Goal: Find specific page/section: Find specific page/section

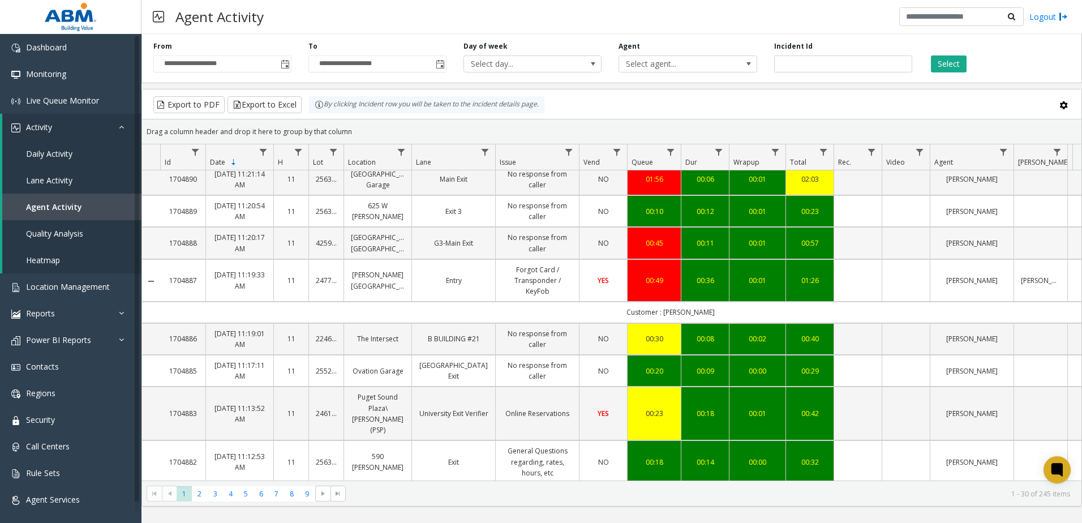
scroll to position [170, 0]
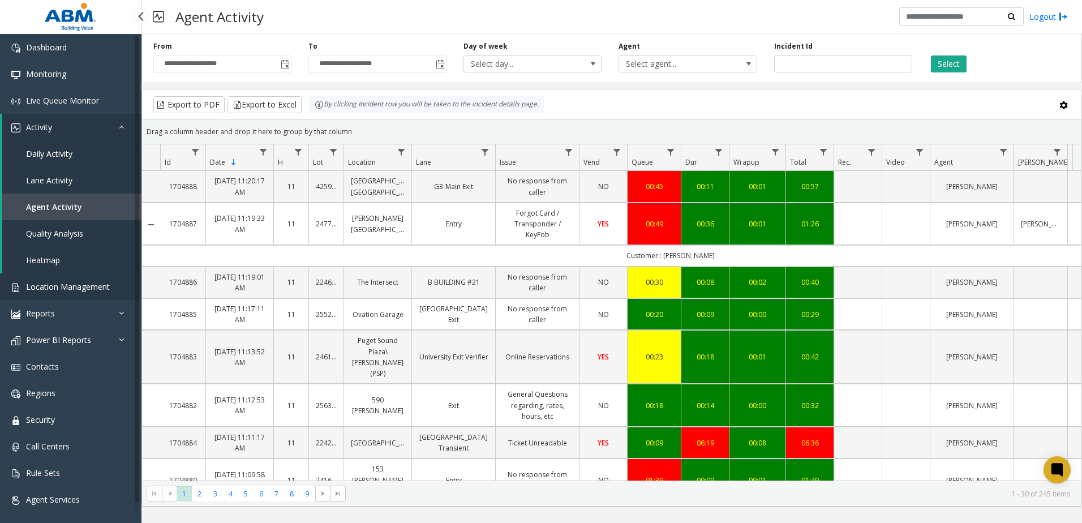
click at [45, 280] on link "Location Management" at bounding box center [70, 286] width 141 height 27
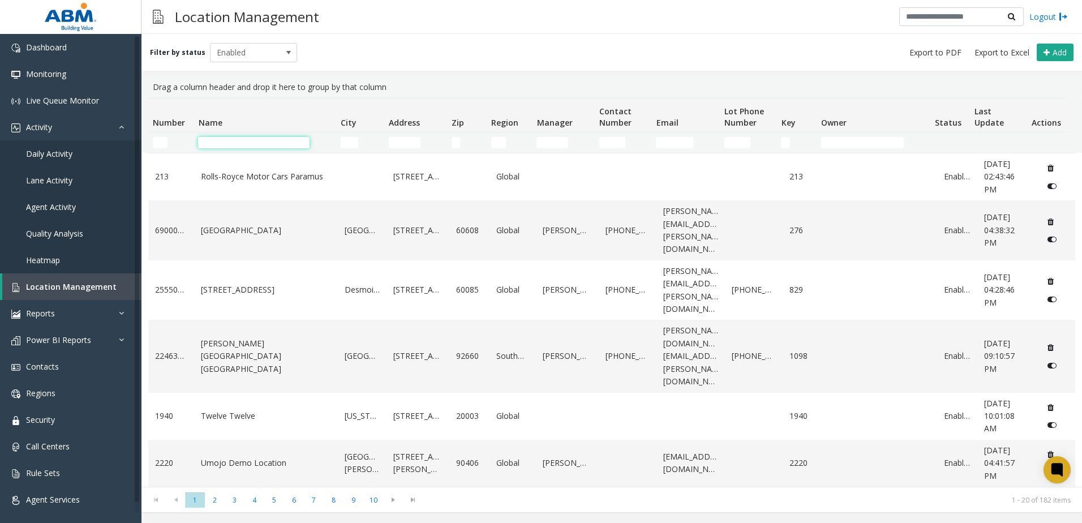
click at [232, 145] on input "Name Filter" at bounding box center [253, 142] width 111 height 11
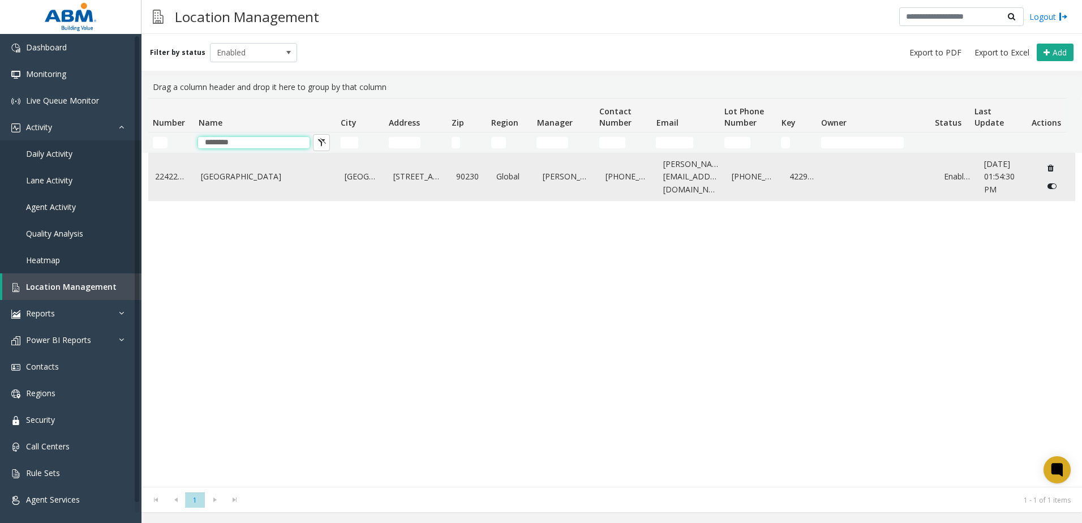
type input "********"
click at [244, 171] on link "[GEOGRAPHIC_DATA]" at bounding box center [266, 176] width 130 height 12
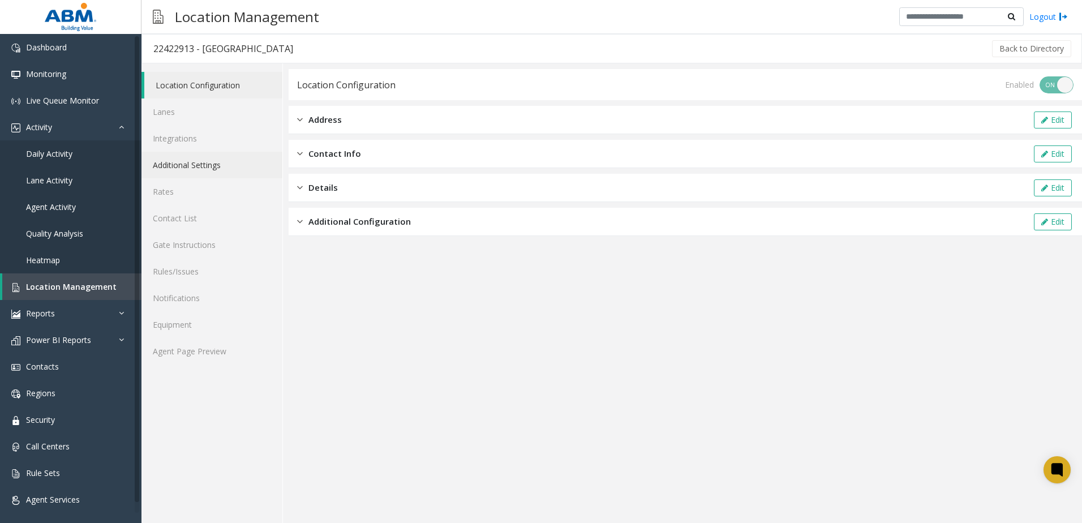
click at [191, 165] on link "Additional Settings" at bounding box center [211, 165] width 141 height 27
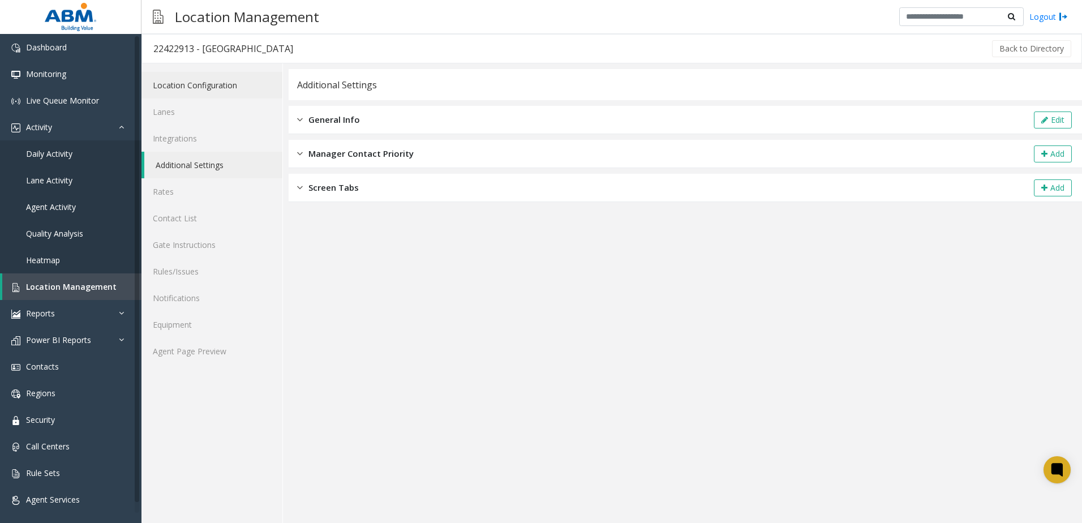
click at [200, 78] on link "Location Configuration" at bounding box center [211, 85] width 141 height 27
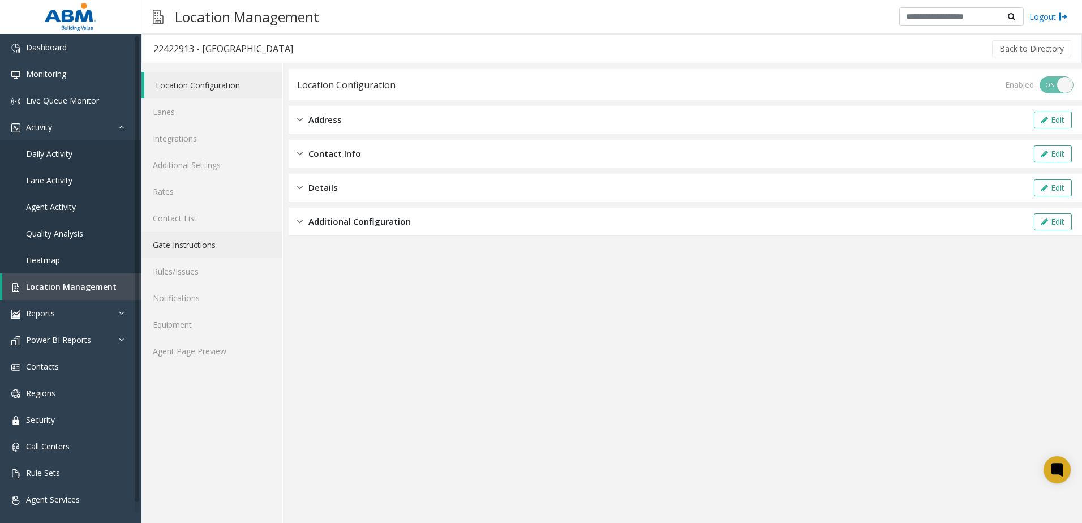
click at [201, 243] on link "Gate Instructions" at bounding box center [211, 244] width 141 height 27
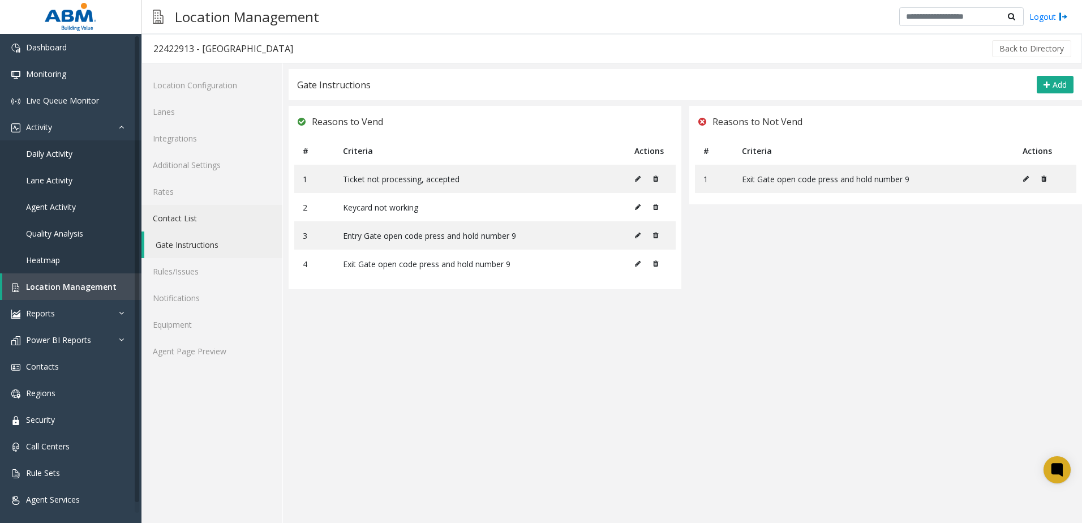
click at [197, 222] on link "Contact List" at bounding box center [211, 218] width 141 height 27
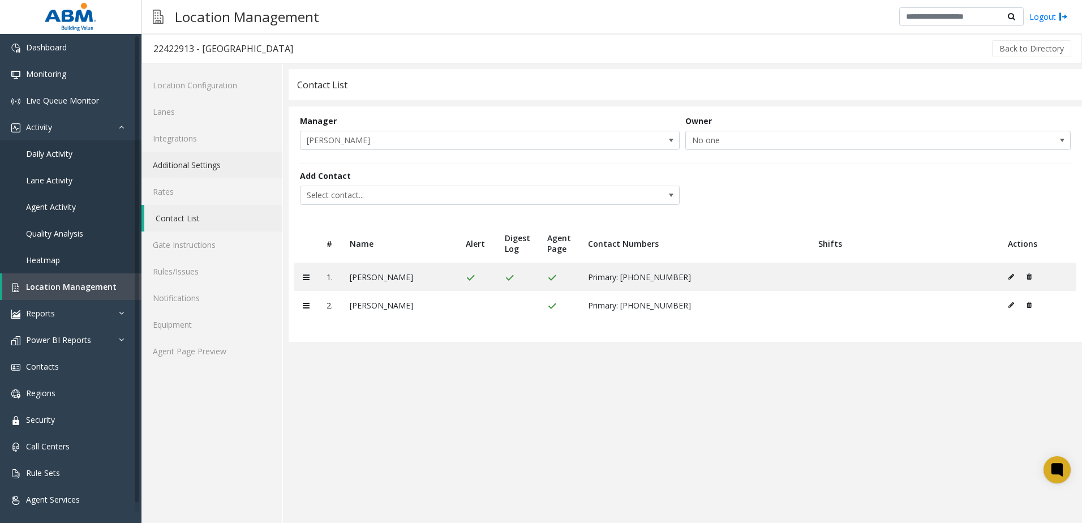
click at [201, 156] on link "Additional Settings" at bounding box center [211, 165] width 141 height 27
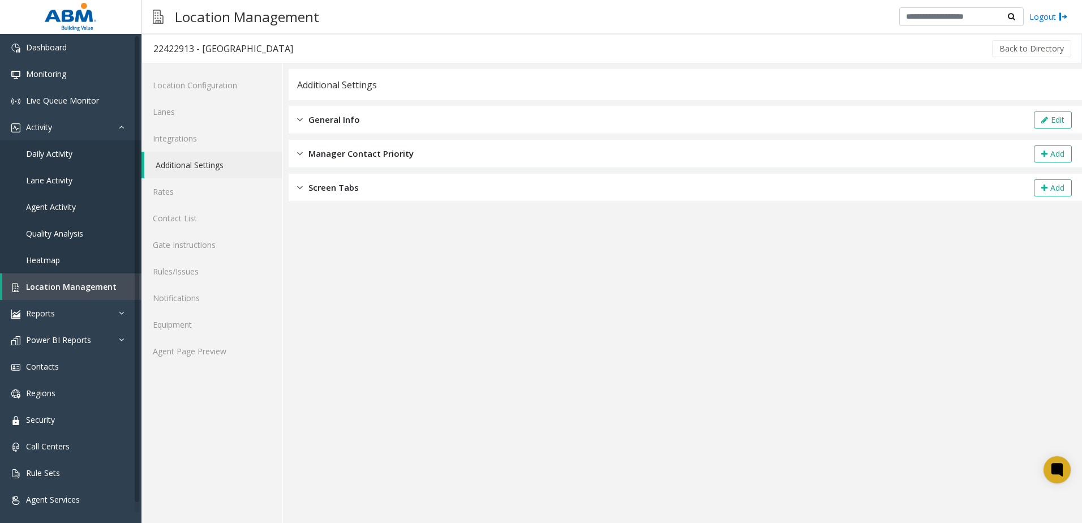
click at [350, 123] on span "General Info" at bounding box center [333, 119] width 51 height 13
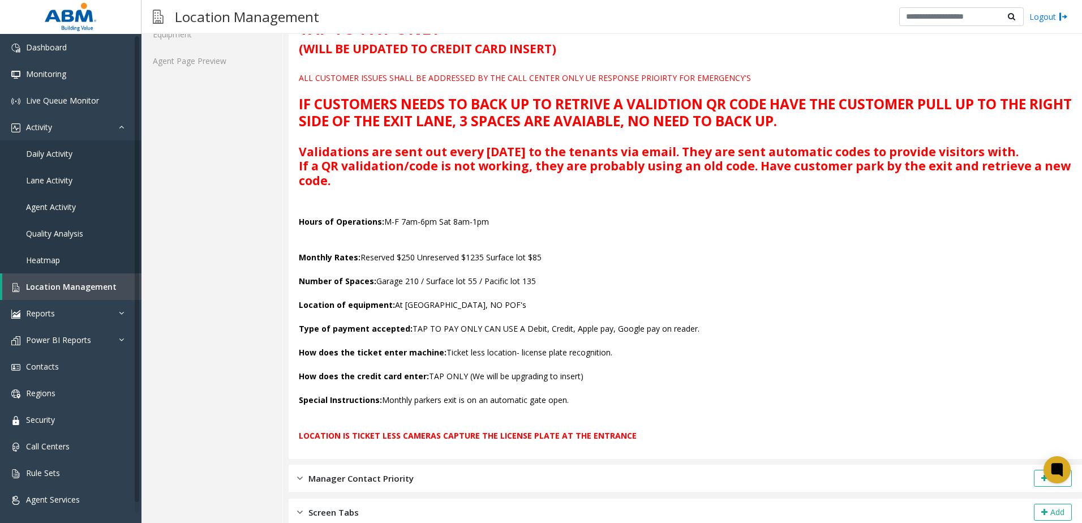
scroll to position [294, 0]
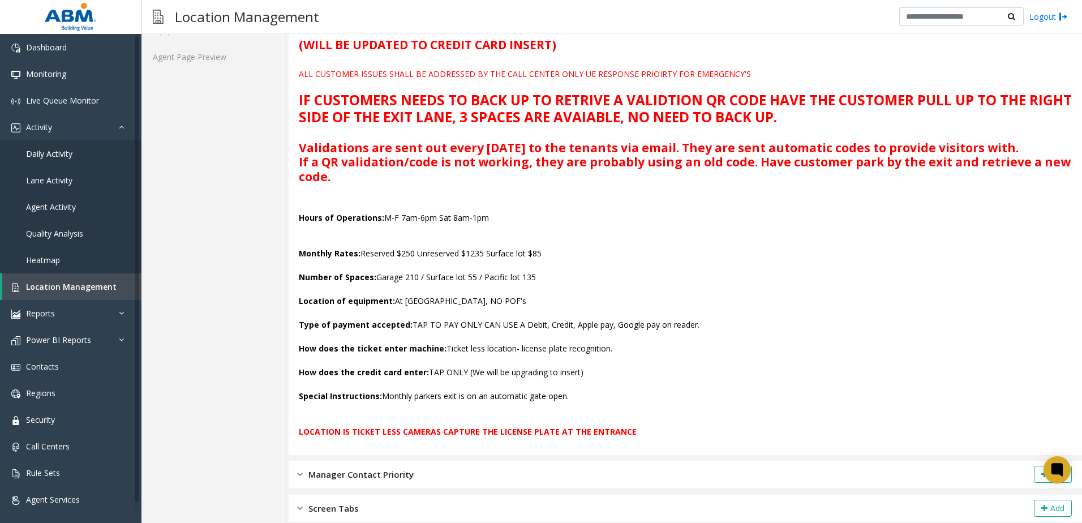
click at [415, 473] on div "Manager Contact Priority Add" at bounding box center [684, 474] width 793 height 28
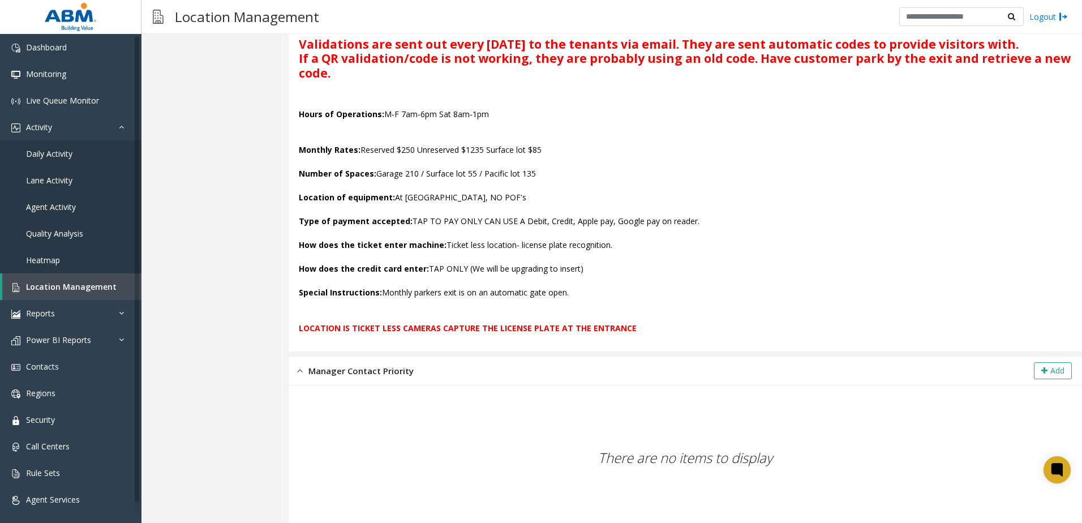
scroll to position [439, 0]
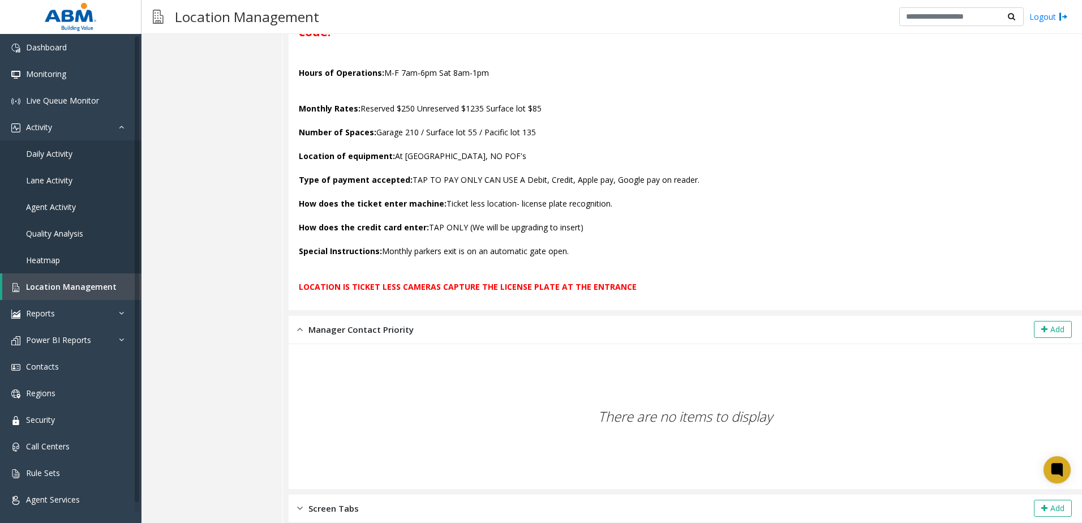
click at [338, 504] on span "Screen Tabs" at bounding box center [333, 508] width 50 height 13
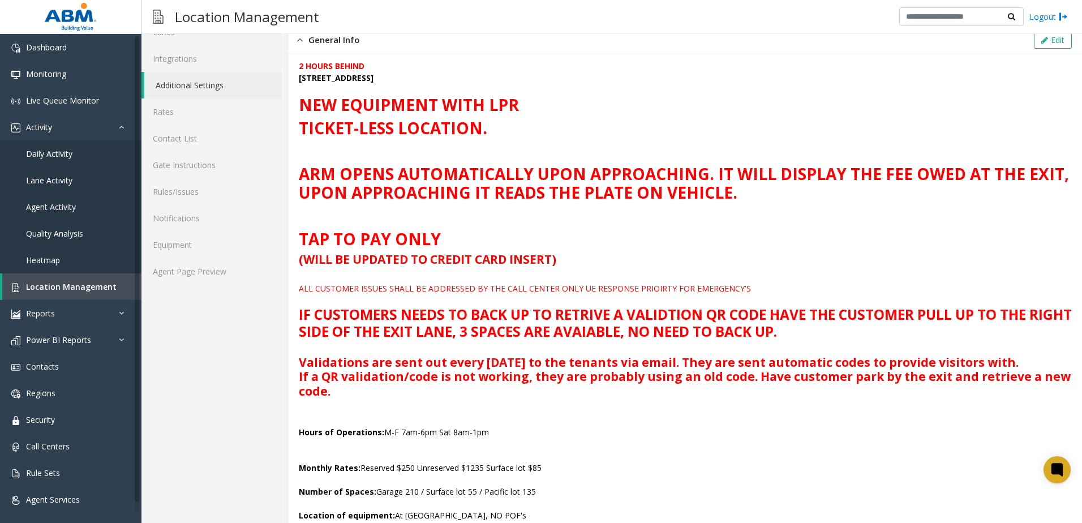
scroll to position [0, 0]
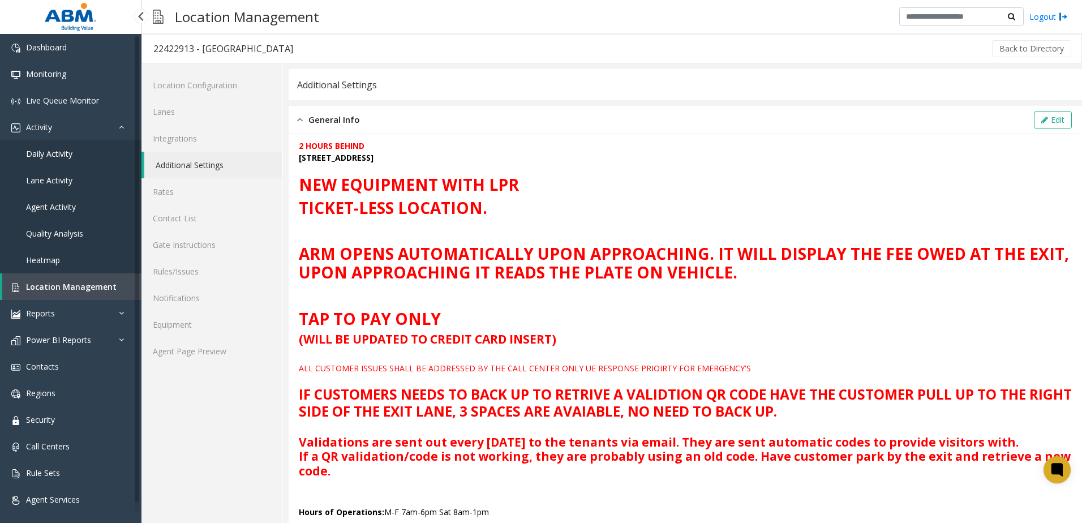
click at [74, 157] on link "Daily Activity" at bounding box center [70, 153] width 141 height 27
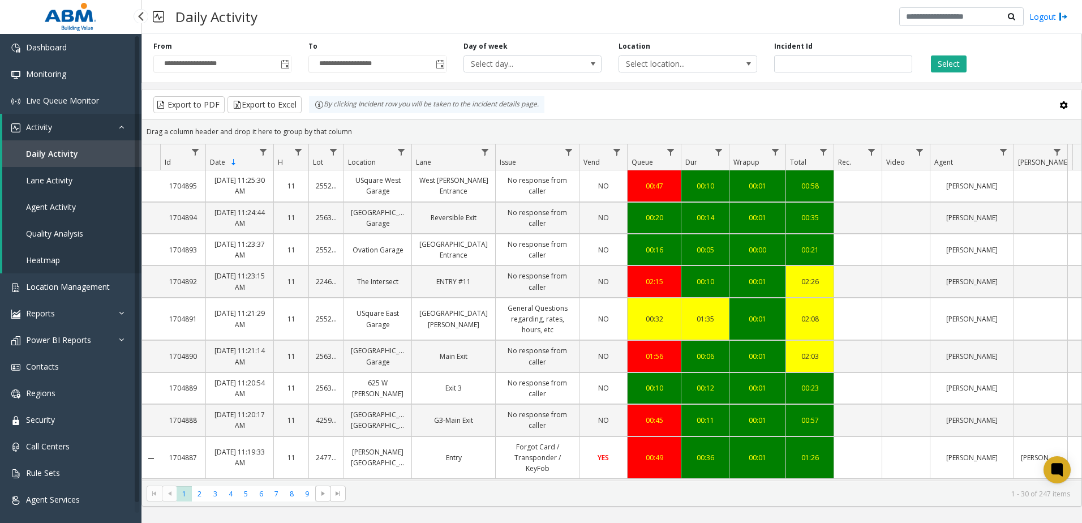
click at [74, 175] on link "Lane Activity" at bounding box center [71, 180] width 139 height 27
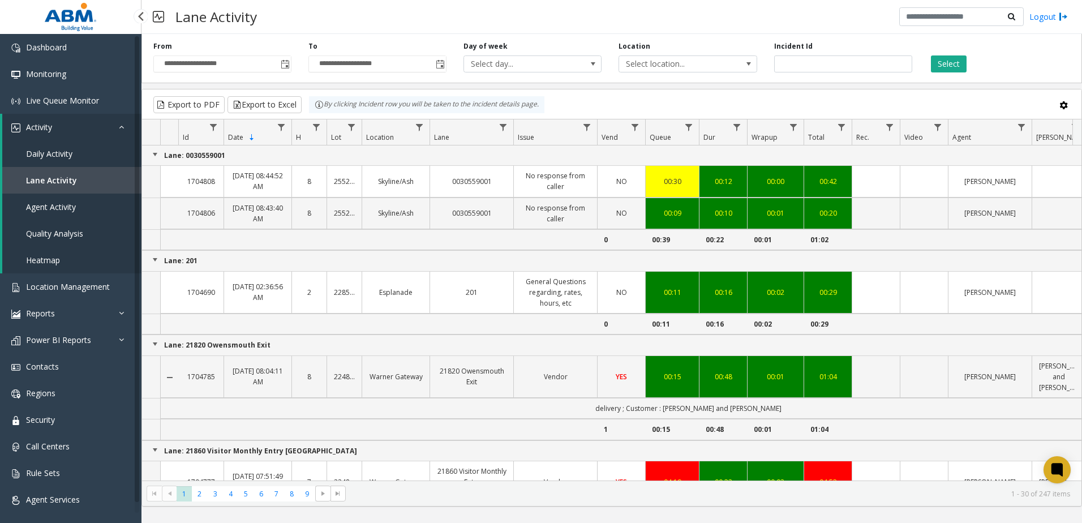
click at [79, 150] on link "Daily Activity" at bounding box center [71, 153] width 139 height 27
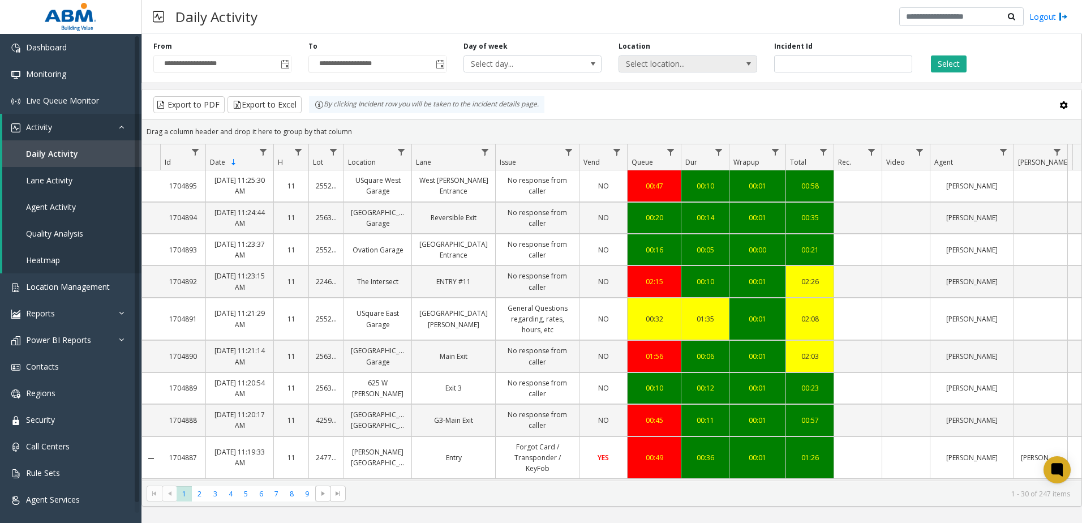
click at [647, 67] on span "Select location..." at bounding box center [674, 64] width 110 height 16
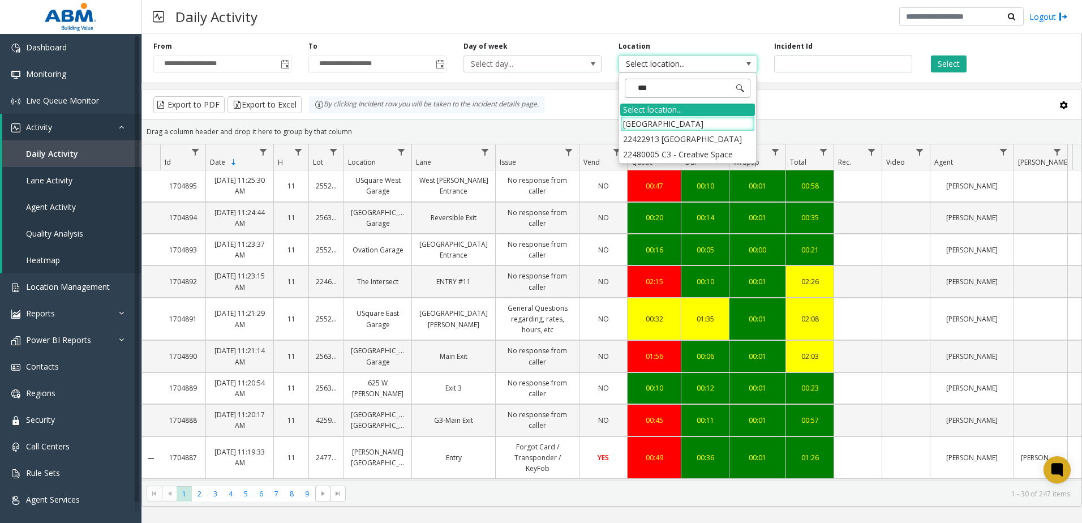
type input "****"
click at [646, 141] on li "22422913 [GEOGRAPHIC_DATA]" at bounding box center [687, 138] width 135 height 15
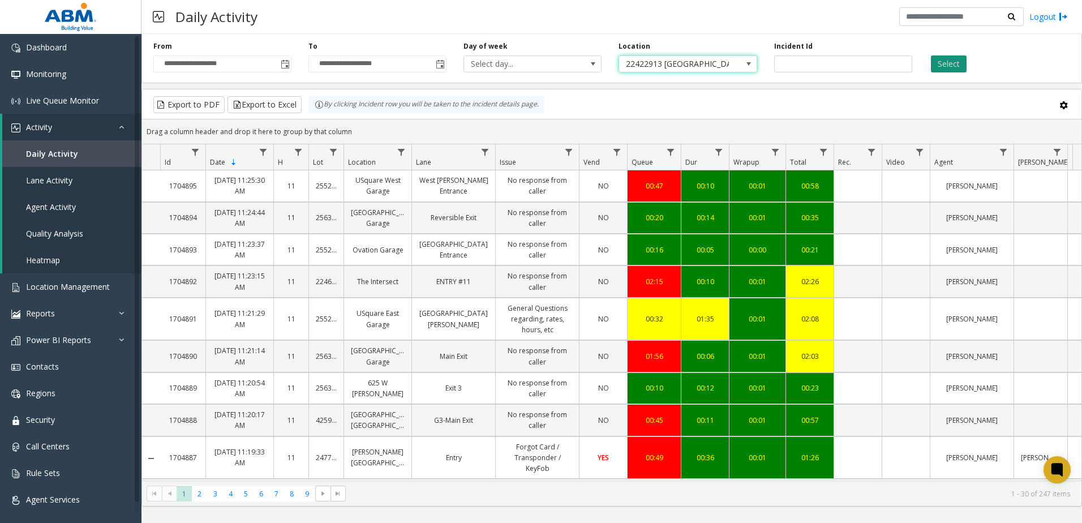
click at [937, 63] on button "Select" at bounding box center [949, 63] width 36 height 17
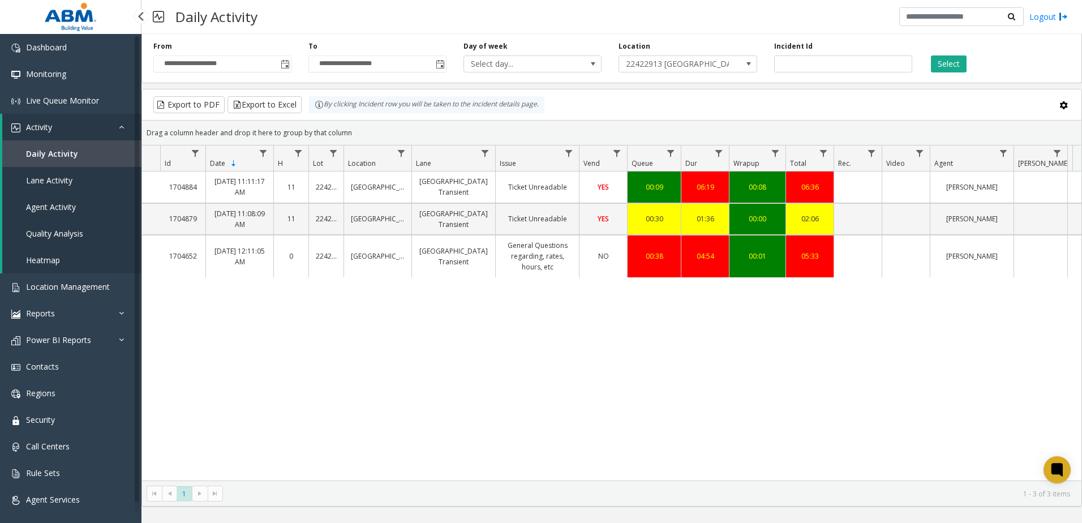
click at [62, 201] on link "Agent Activity" at bounding box center [71, 206] width 139 height 27
